Goal: Find specific page/section

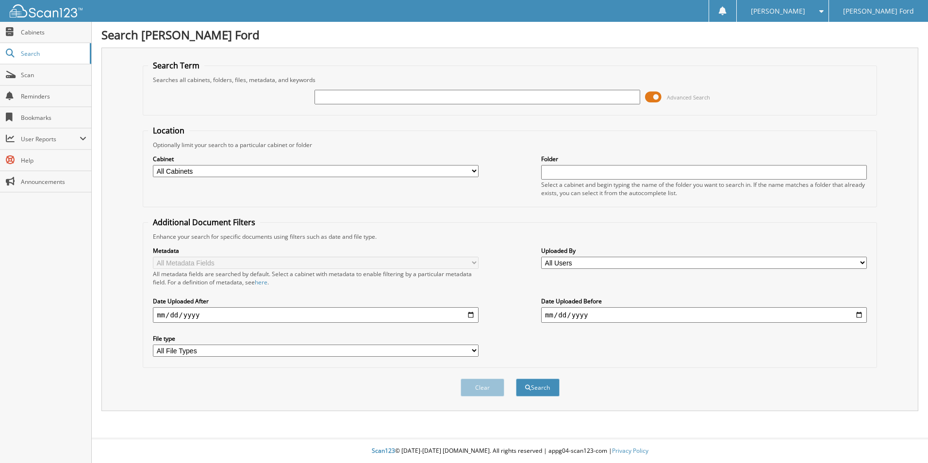
click at [335, 97] on input "text" at bounding box center [477, 97] width 326 height 15
type input "702987"
click at [516, 378] on button "Search" at bounding box center [538, 387] width 44 height 18
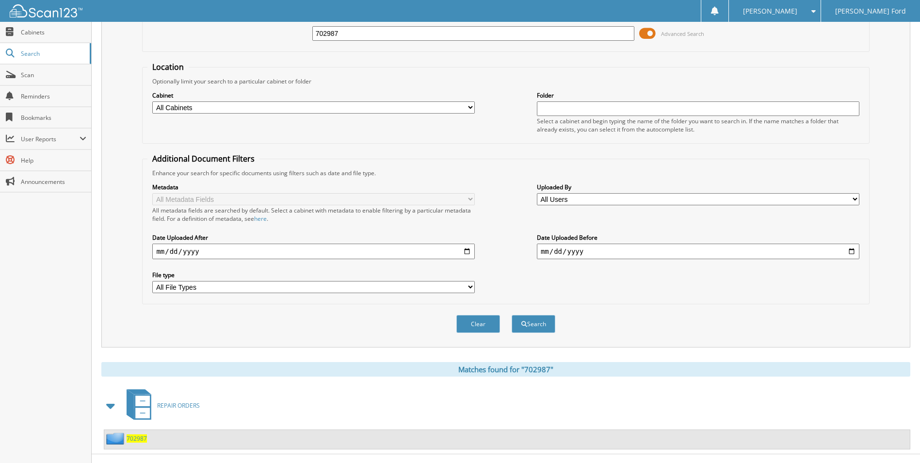
scroll to position [80, 0]
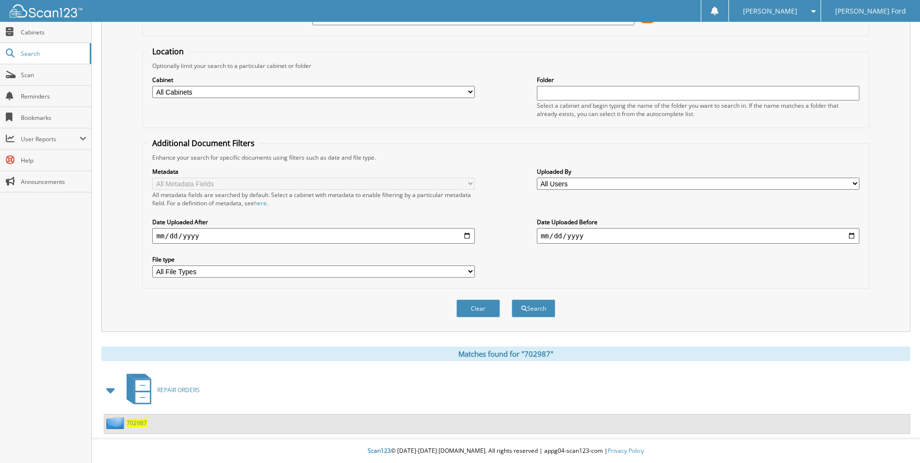
click at [124, 423] on img at bounding box center [116, 423] width 20 height 12
click at [131, 423] on span "702987" at bounding box center [137, 423] width 20 height 8
